Goal: Contribute content: Contribute content

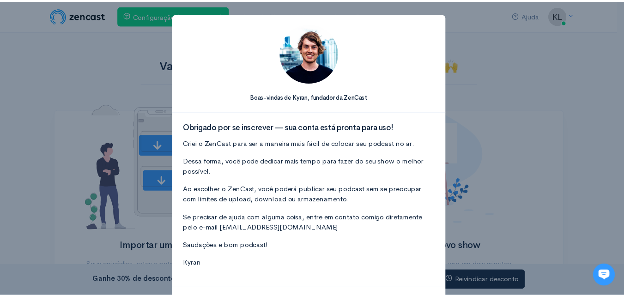
scroll to position [47, 0]
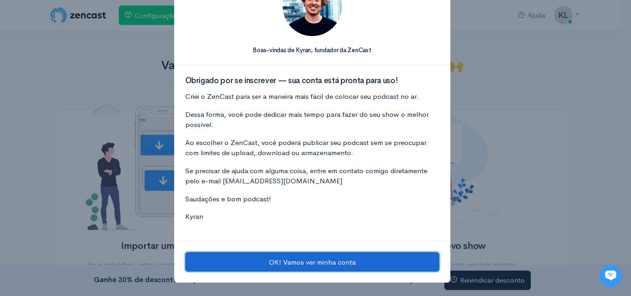
click at [327, 254] on button "OK! Vamos ver minha conta" at bounding box center [312, 261] width 254 height 19
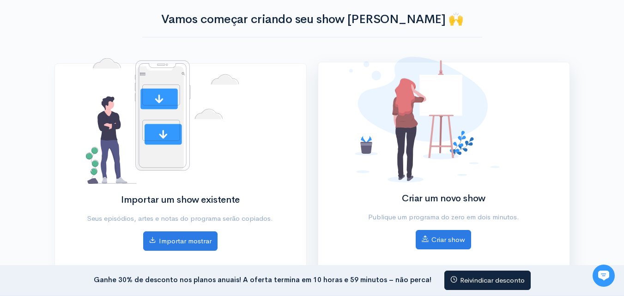
scroll to position [92, 0]
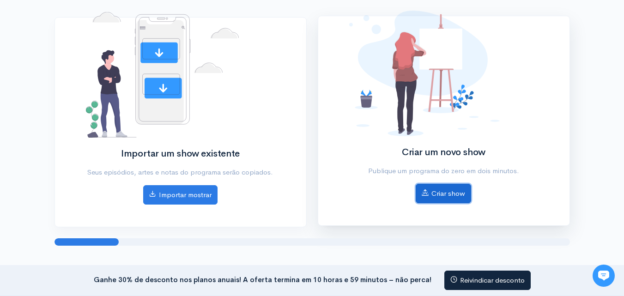
click at [459, 190] on font "Criar show" at bounding box center [448, 193] width 34 height 9
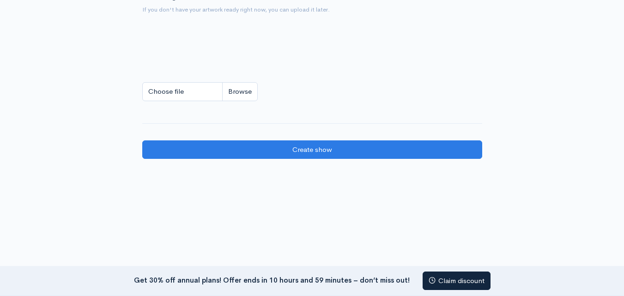
scroll to position [600, 0]
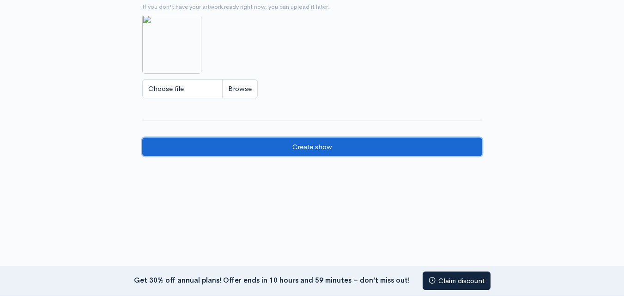
click at [296, 146] on input "Create show" at bounding box center [312, 147] width 340 height 19
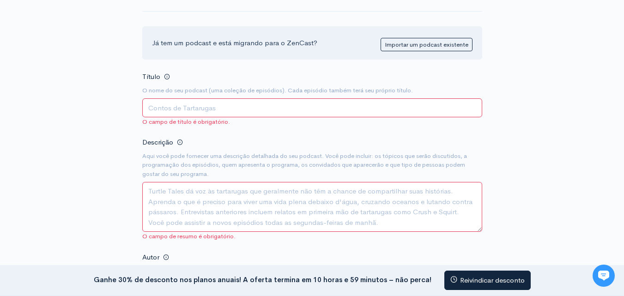
scroll to position [92, 0]
click at [341, 108] on input "Título" at bounding box center [312, 107] width 340 height 19
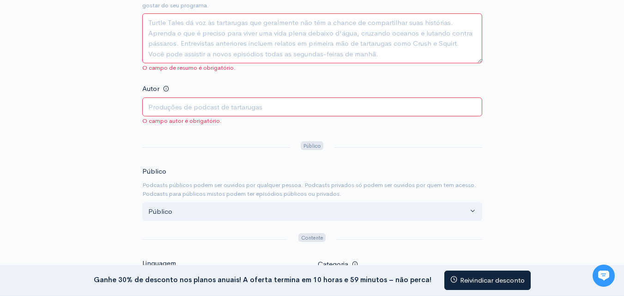
scroll to position [277, 0]
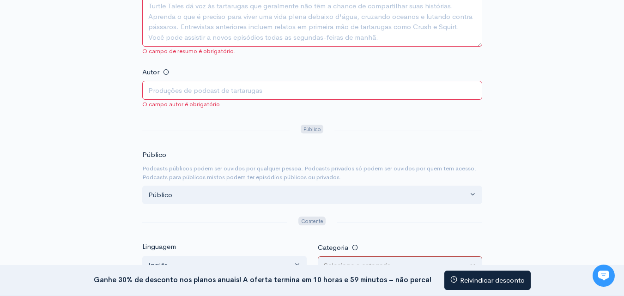
click at [260, 91] on input "Autor" at bounding box center [312, 90] width 340 height 19
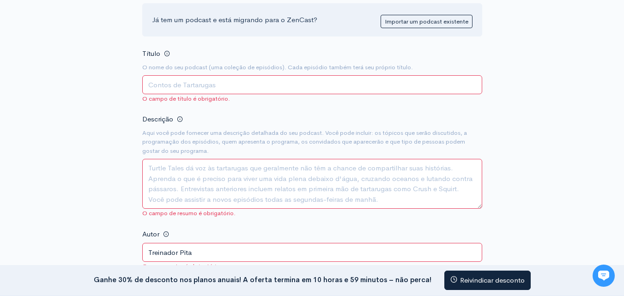
scroll to position [92, 0]
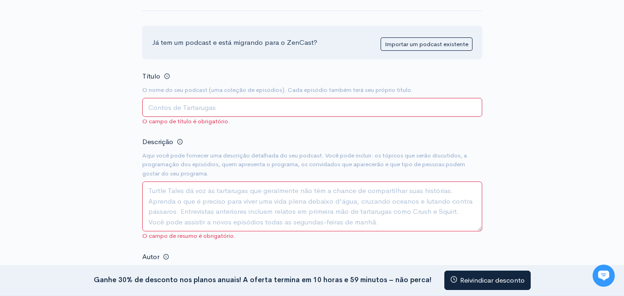
type input "Treinador Pita"
click at [233, 106] on input "Título" at bounding box center [312, 107] width 340 height 19
type input "Mais Que Dez"
click at [267, 211] on textarea "Descrição" at bounding box center [312, 206] width 340 height 50
paste textarea "O podcast + Q10 tem o intuito de trazer para o seu ouvinte pensamentos, assunto…"
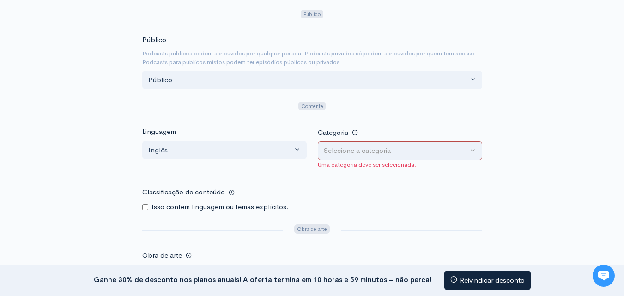
scroll to position [416, 0]
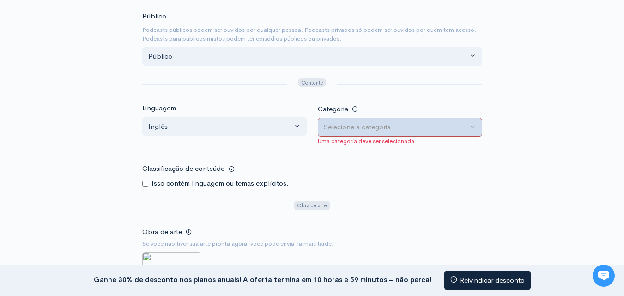
type textarea "O podcast + Q10 tem o intuito de trazer para o seu ouvinte pensamentos, assunto…"
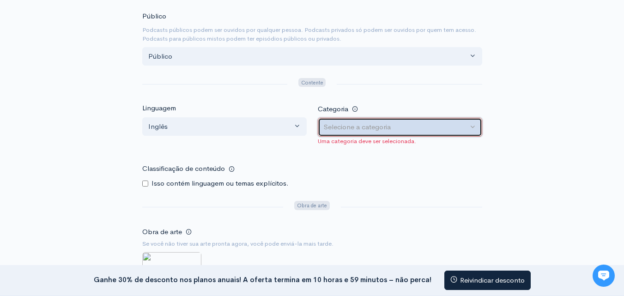
click at [434, 123] on div "Selecione a categoria" at bounding box center [396, 127] width 144 height 11
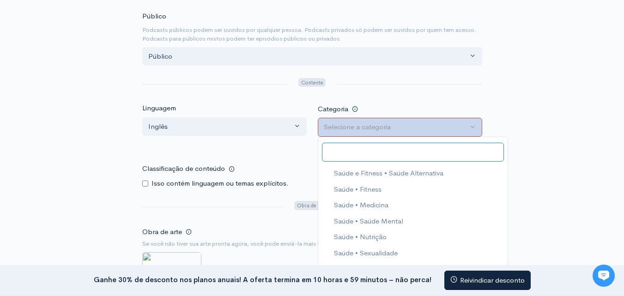
scroll to position [739, 0]
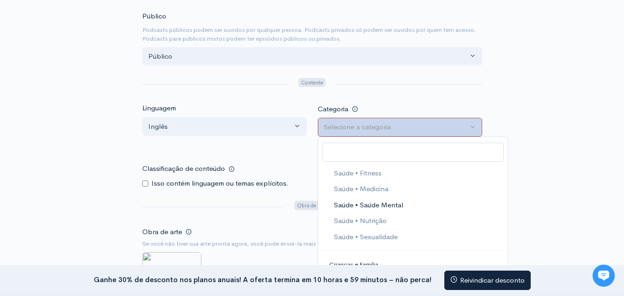
click at [393, 204] on font "Saúde • Saúde Mental" at bounding box center [367, 204] width 69 height 9
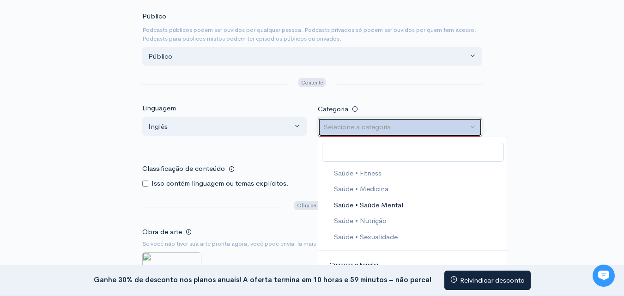
select select "Health > Mental Health"
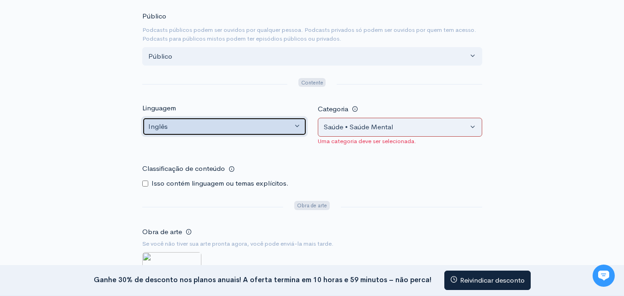
click at [284, 133] on button "Inglês" at bounding box center [224, 126] width 164 height 19
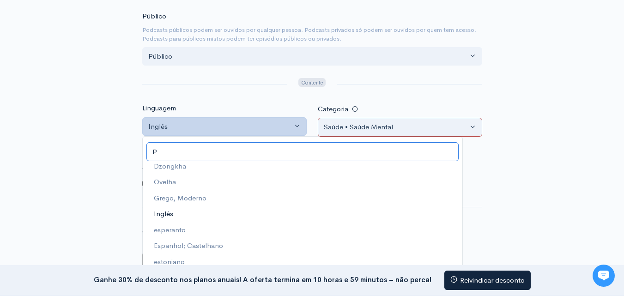
scroll to position [0, 0]
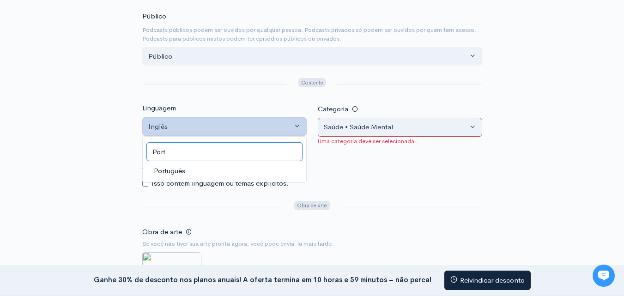
type input "Port"
click at [200, 174] on link "Português" at bounding box center [224, 171] width 163 height 16
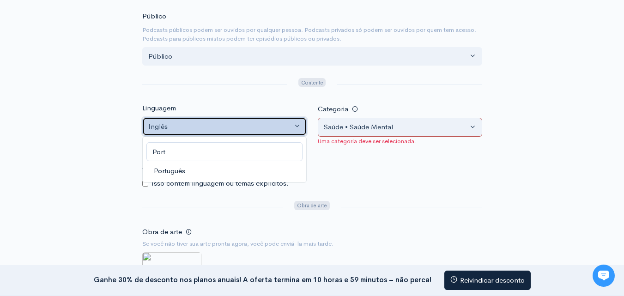
select select "pt"
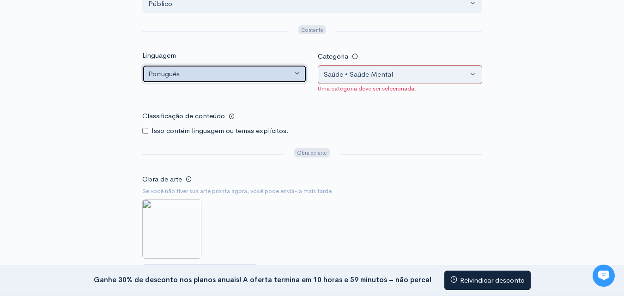
scroll to position [508, 0]
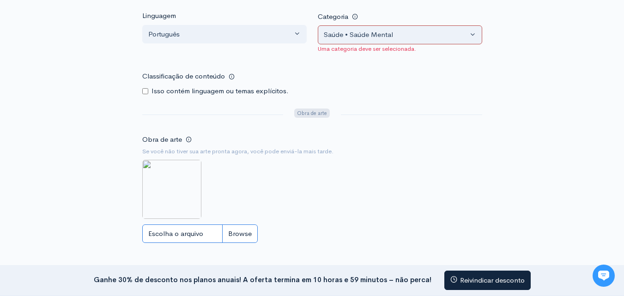
click at [187, 239] on input "Escolha o arquivo" at bounding box center [199, 233] width 115 height 19
type input "C:\fakepath\Mais Que Dez.png"
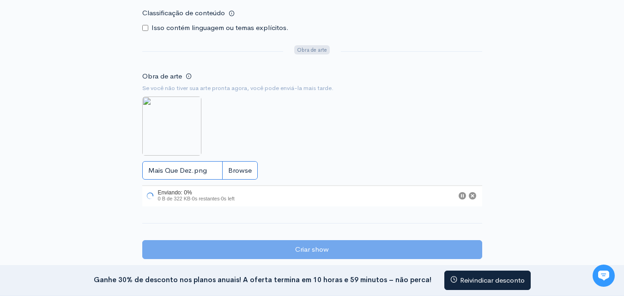
scroll to position [600, 0]
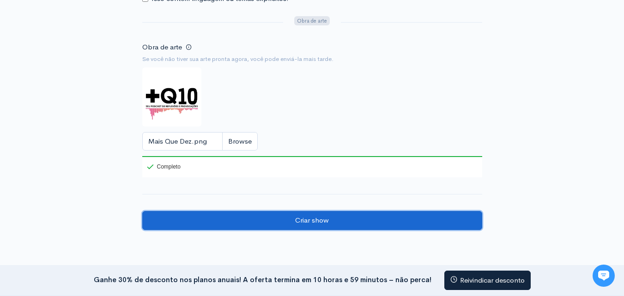
click at [339, 222] on input "Criar show" at bounding box center [312, 220] width 340 height 19
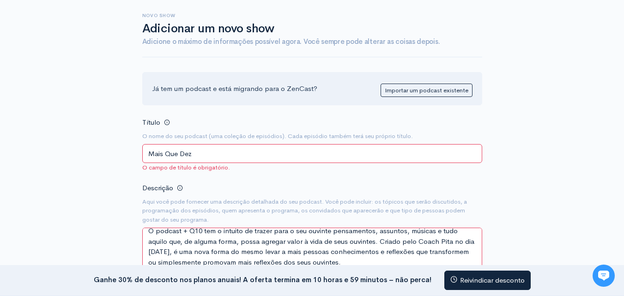
scroll to position [0, 0]
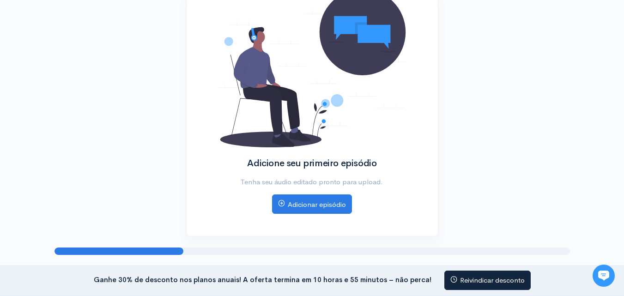
scroll to position [195, 0]
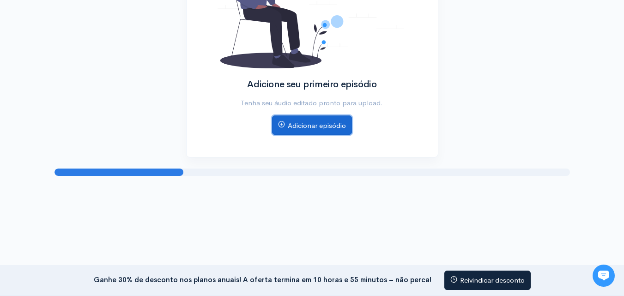
click at [299, 128] on font "Adicionar episódio" at bounding box center [317, 125] width 58 height 9
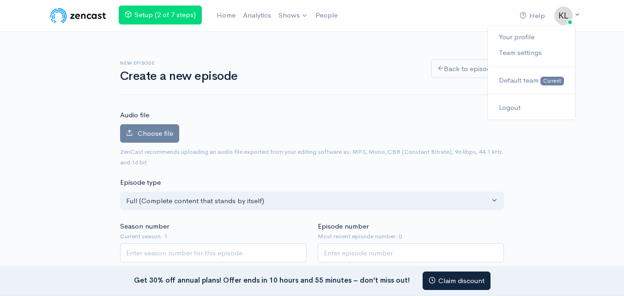
click at [576, 15] on icon at bounding box center [577, 15] width 6 height 6
click at [543, 37] on link "Your profile" at bounding box center [531, 37] width 87 height 16
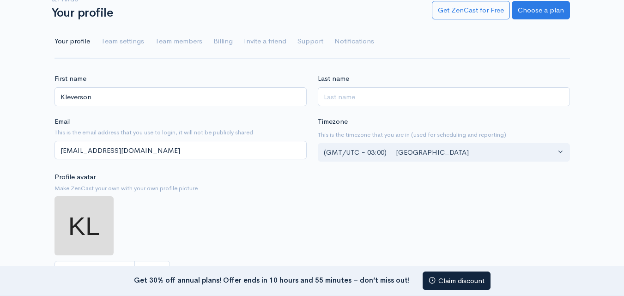
scroll to position [185, 0]
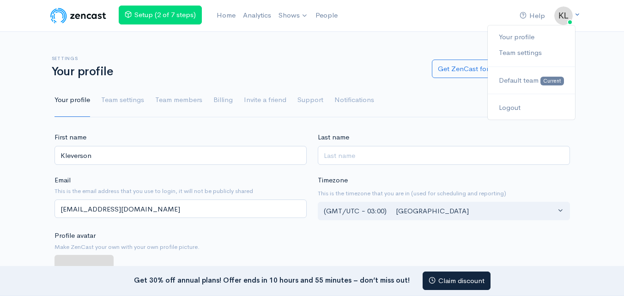
click at [577, 12] on icon at bounding box center [577, 15] width 6 height 6
click at [531, 52] on link "Team settings" at bounding box center [531, 53] width 87 height 16
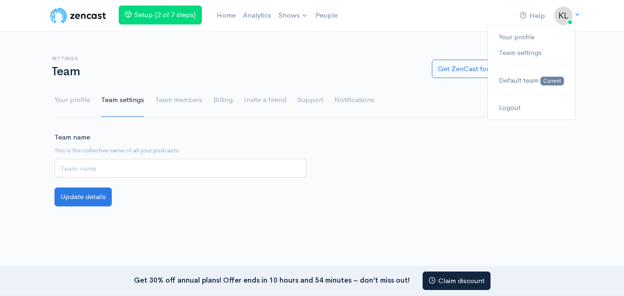
click at [576, 15] on icon at bounding box center [577, 15] width 6 height 6
click at [532, 81] on span "Default team" at bounding box center [519, 80] width 40 height 9
click at [577, 13] on icon at bounding box center [577, 15] width 6 height 6
click at [424, 143] on div "Team name This is the collective name of all your podcasts." at bounding box center [312, 160] width 526 height 56
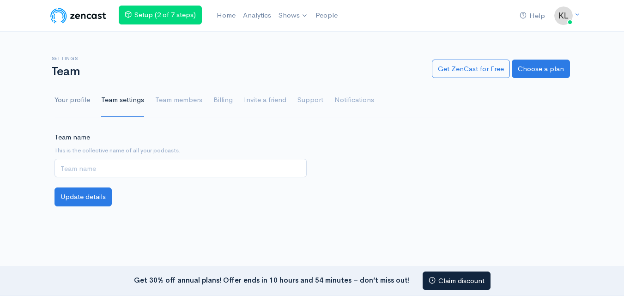
click at [86, 103] on link "Your profile" at bounding box center [72, 100] width 36 height 33
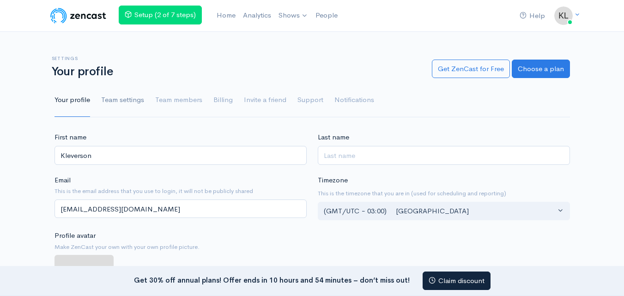
click at [118, 99] on link "Team settings" at bounding box center [122, 100] width 43 height 33
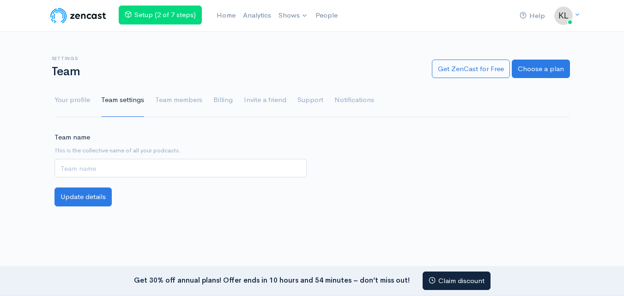
click at [156, 100] on link "Team members" at bounding box center [178, 100] width 47 height 33
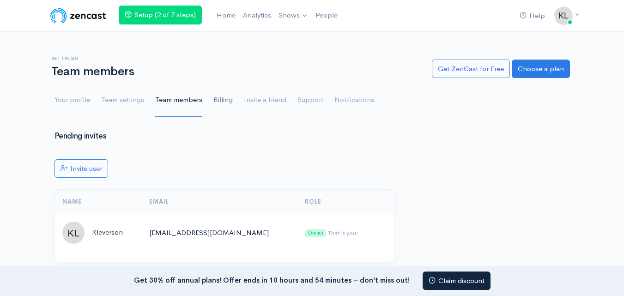
click at [224, 101] on link "Billing" at bounding box center [222, 100] width 19 height 33
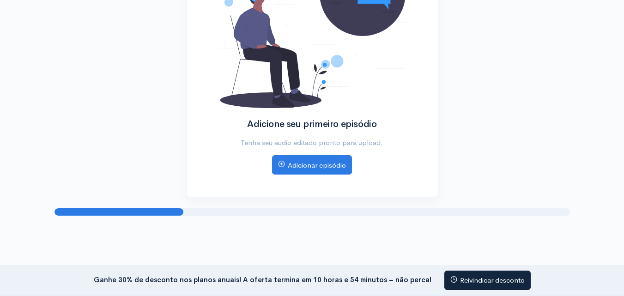
scroll to position [103, 0]
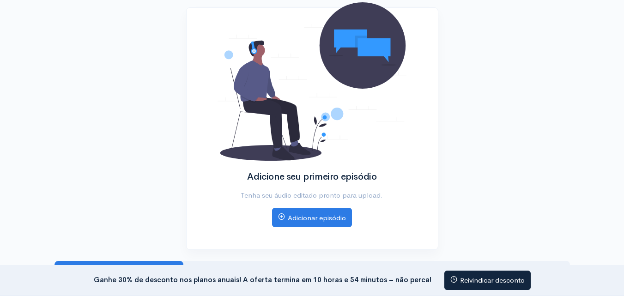
click at [132, 262] on div "Ajuda Notificações Ver tudo Seu perfil Configurações da equipe Equipe padrão At…" at bounding box center [312, 96] width 624 height 398
drag, startPoint x: 132, startPoint y: 262, endPoint x: 320, endPoint y: 248, distance: 188.4
click at [320, 248] on div "Ajuda Notificações Ver tudo Seu perfil Configurações da equipe Equipe padrão At…" at bounding box center [312, 96] width 624 height 398
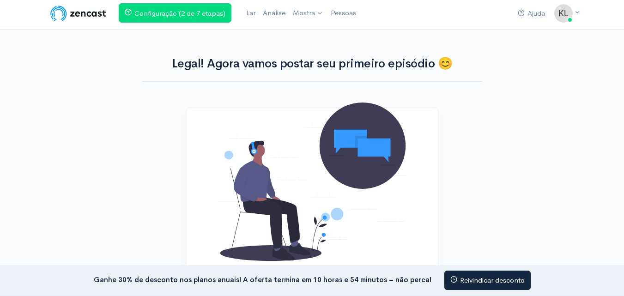
scroll to position [0, 0]
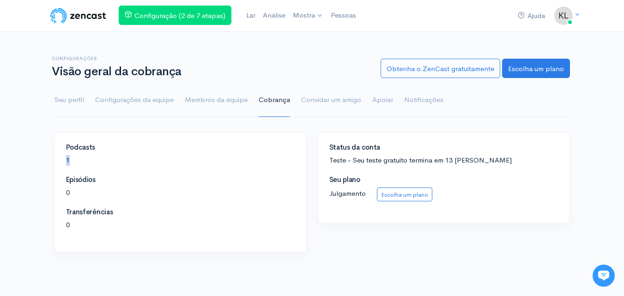
drag, startPoint x: 66, startPoint y: 160, endPoint x: 73, endPoint y: 160, distance: 6.5
click at [73, 160] on p "1" at bounding box center [180, 160] width 229 height 11
click at [83, 143] on font "Podcasts" at bounding box center [81, 147] width 30 height 9
click at [80, 144] on font "Podcasts" at bounding box center [81, 147] width 30 height 9
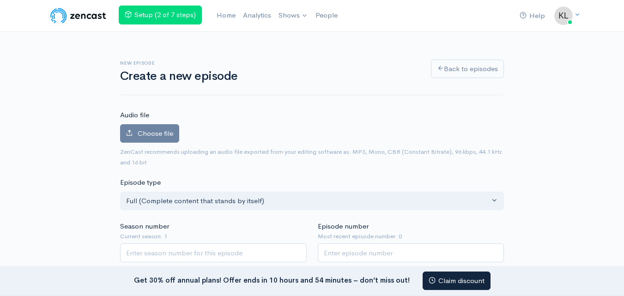
scroll to position [195, 0]
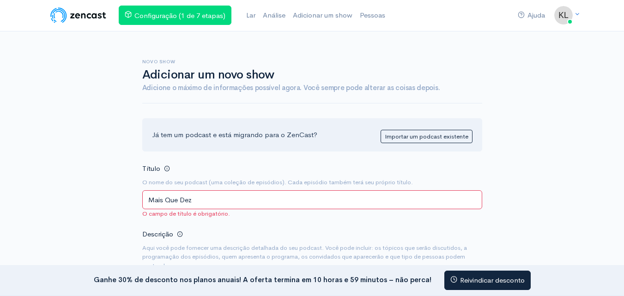
select select "pt"
select select "Health > Mental Health"
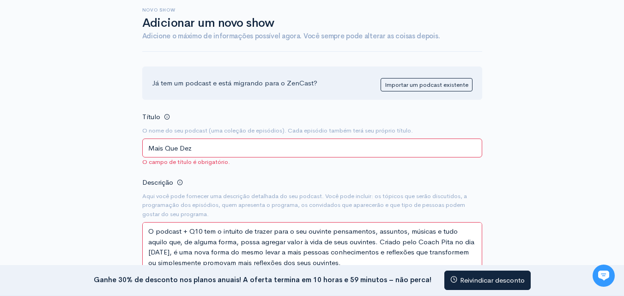
drag, startPoint x: 221, startPoint y: 150, endPoint x: 92, endPoint y: 151, distance: 128.8
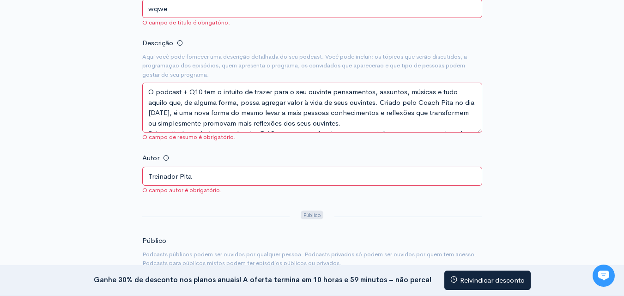
scroll to position [190, 0]
type input "wqwe"
drag, startPoint x: 375, startPoint y: 122, endPoint x: 7, endPoint y: 95, distance: 369.0
click at [7, 95] on div "Ajuda Notificações Ver tudo Seu perfil Configurações da equipe Equipe padrão At…" at bounding box center [312, 220] width 624 height 820
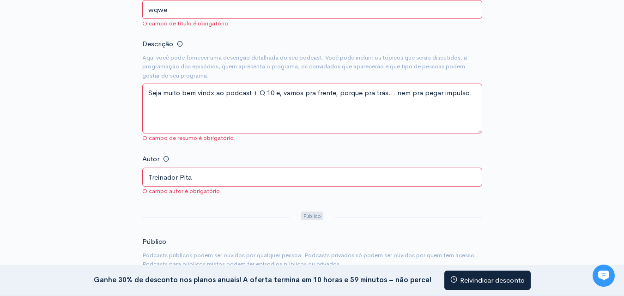
drag, startPoint x: 446, startPoint y: 114, endPoint x: 141, endPoint y: 108, distance: 305.7
click at [141, 108] on div "Novo show Adicionar um novo show Adicione o máximo de informações possível agor…" at bounding box center [312, 235] width 351 height 789
drag, startPoint x: 212, startPoint y: 103, endPoint x: 135, endPoint y: 98, distance: 77.3
click at [135, 98] on div "Novo show Adicionar um novo show Adicione o máximo de informações possível agor…" at bounding box center [312, 235] width 526 height 789
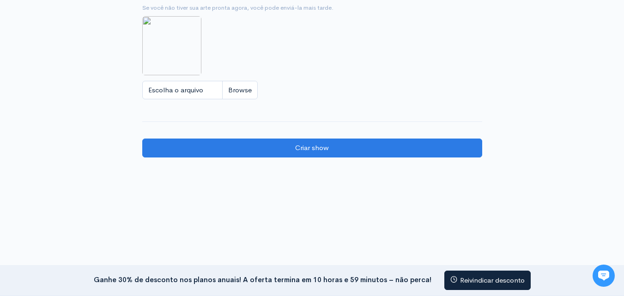
scroll to position [652, 0]
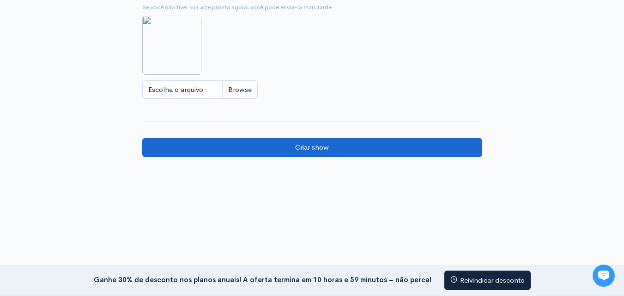
type textarea "hjghjhgjtfry"
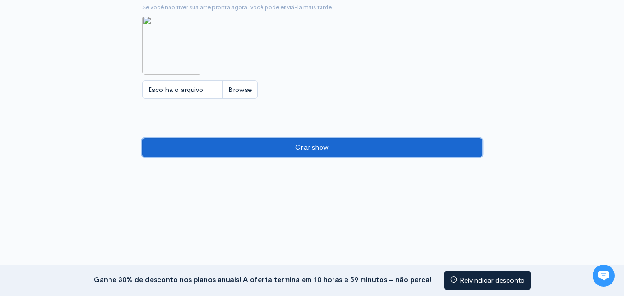
click at [318, 151] on input "Criar show" at bounding box center [312, 147] width 340 height 19
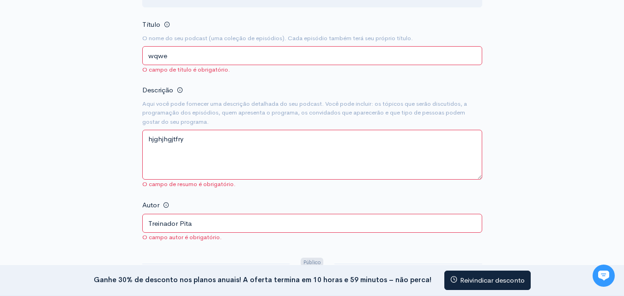
scroll to position [118, 0]
